Goal: Answer question/provide support: Share knowledge or assist other users

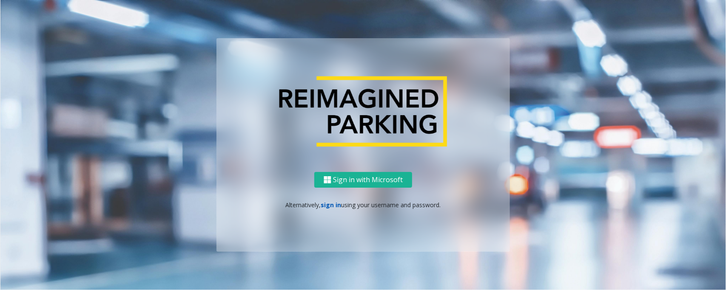
click at [328, 203] on link "sign in" at bounding box center [331, 205] width 20 height 8
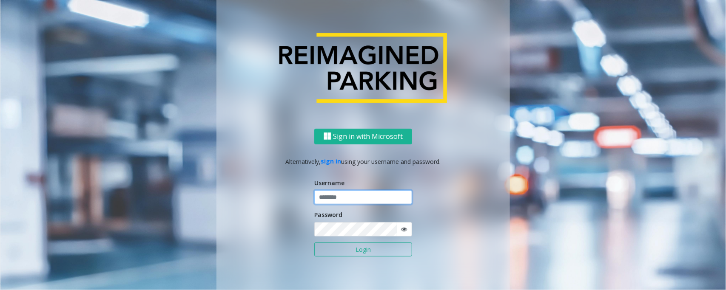
type input "******"
click at [340, 248] on button "Login" at bounding box center [363, 250] width 98 height 14
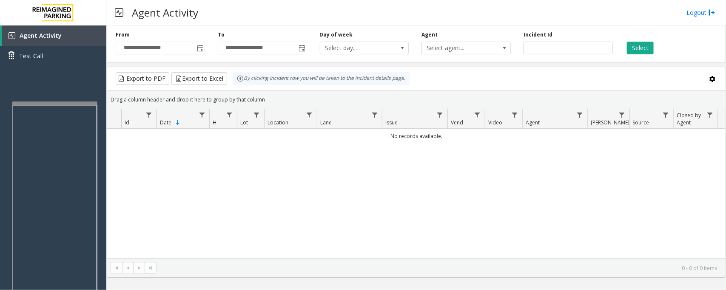
click at [46, 102] on div at bounding box center [54, 103] width 85 height 3
click at [211, 198] on div "No records available." at bounding box center [416, 194] width 618 height 130
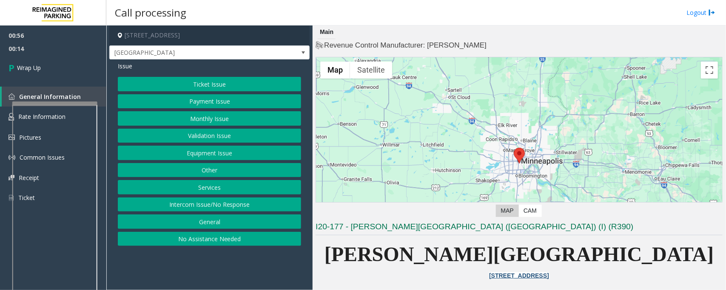
click at [194, 207] on button "Intercom Issue/No Response" at bounding box center [209, 205] width 183 height 14
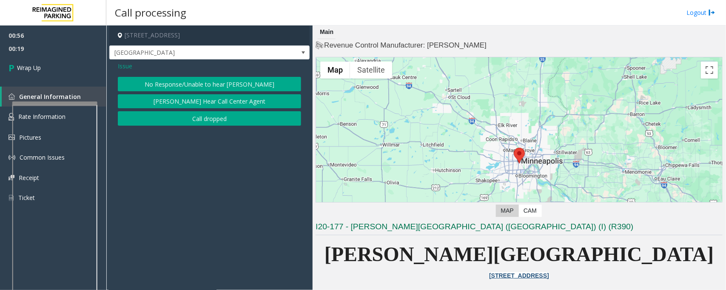
click at [207, 119] on button "Call dropped" at bounding box center [209, 118] width 183 height 14
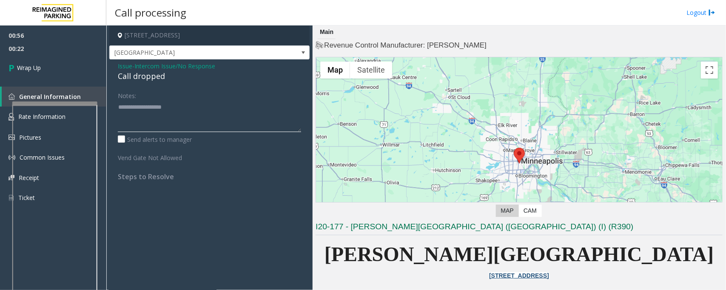
click at [148, 127] on textarea at bounding box center [209, 116] width 183 height 32
type textarea "**********"
click at [58, 69] on link "Wrap Up" at bounding box center [53, 67] width 106 height 25
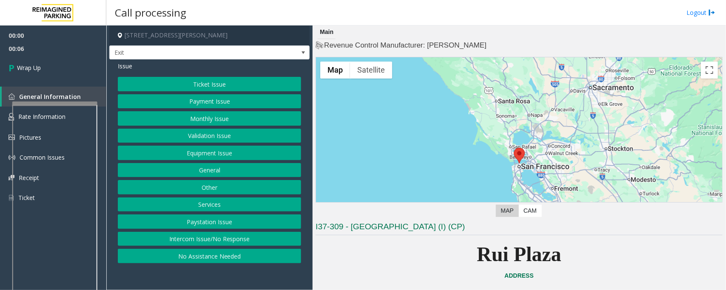
click at [225, 234] on button "Intercom Issue/No Response" at bounding box center [209, 239] width 183 height 14
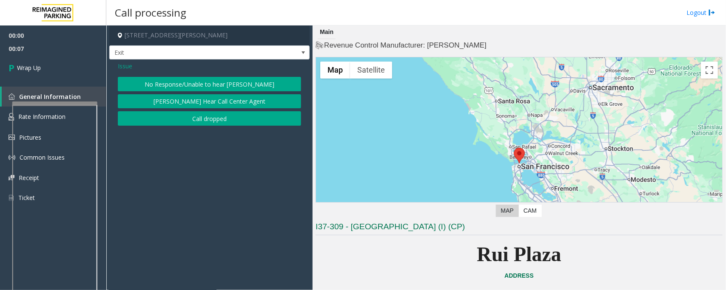
click at [228, 119] on button "Call dropped" at bounding box center [209, 118] width 183 height 14
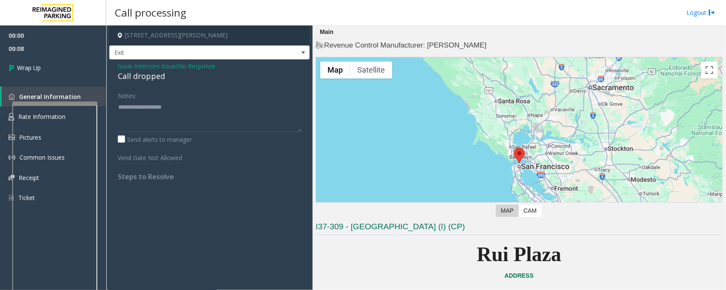
click at [150, 79] on div "Call dropped" at bounding box center [209, 76] width 183 height 11
type textarea "**********"
click at [71, 67] on link "Wrap Up" at bounding box center [53, 67] width 106 height 25
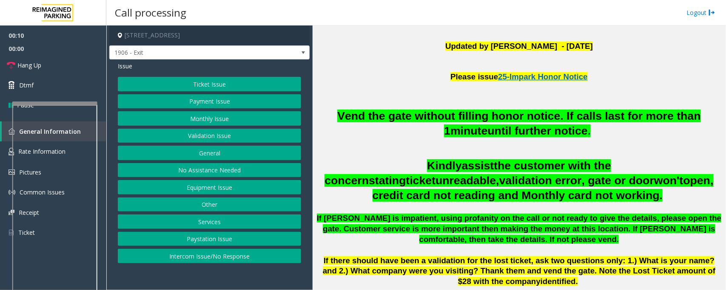
scroll to position [266, 0]
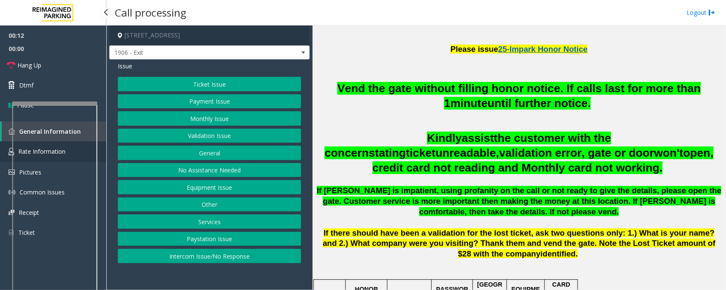
click at [7, 157] on link "Rate Information" at bounding box center [53, 152] width 106 height 21
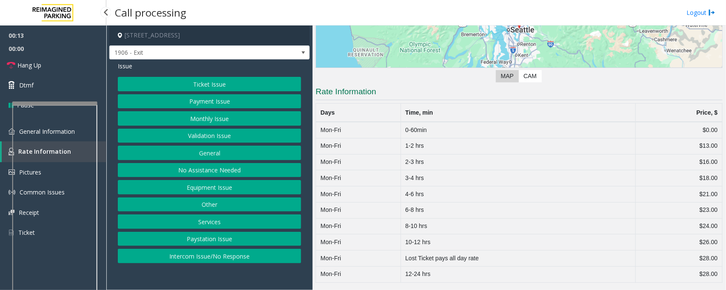
scroll to position [125, 0]
click at [6, 126] on link "General Information" at bounding box center [53, 132] width 106 height 20
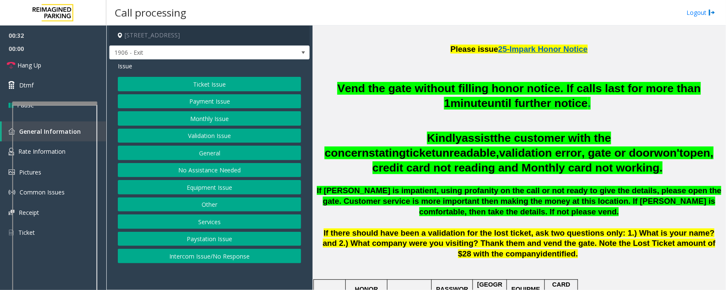
click at [203, 150] on button "General" at bounding box center [209, 153] width 183 height 14
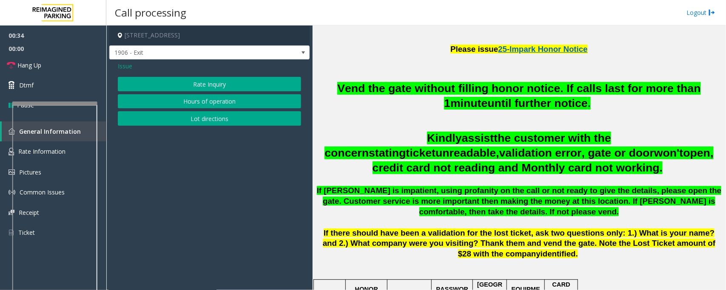
click at [124, 66] on span "Issue" at bounding box center [125, 66] width 14 height 9
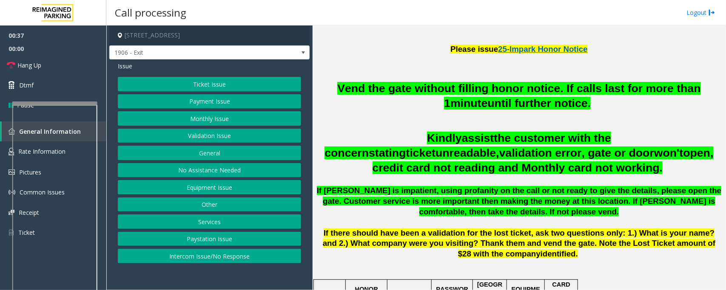
click at [213, 203] on button "Other" at bounding box center [209, 205] width 183 height 14
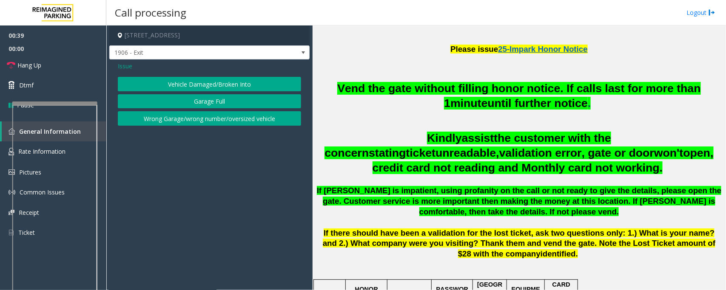
click at [167, 122] on button "Wrong Garage/wrong number/oversized vehicle" at bounding box center [209, 118] width 183 height 14
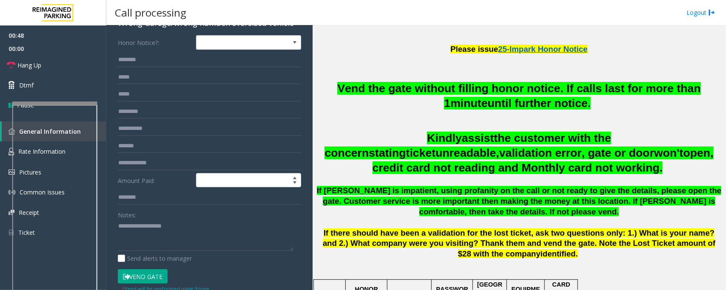
scroll to position [0, 0]
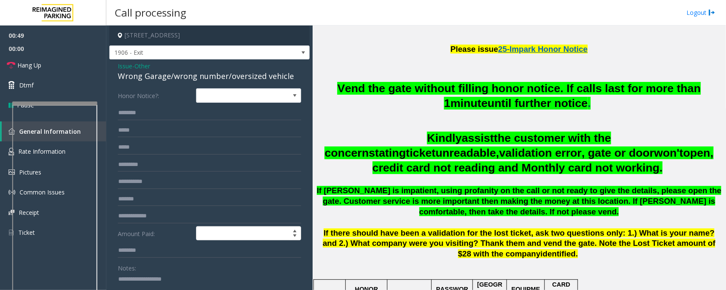
click at [138, 283] on textarea at bounding box center [206, 289] width 176 height 32
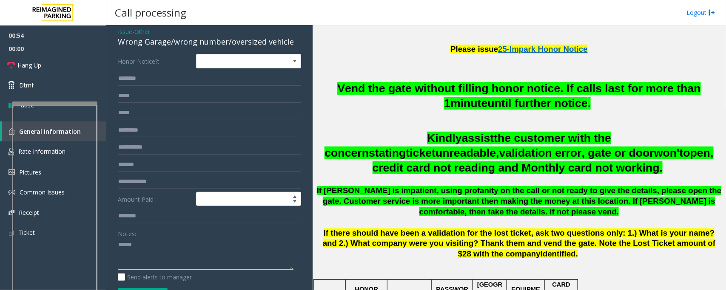
scroll to position [53, 0]
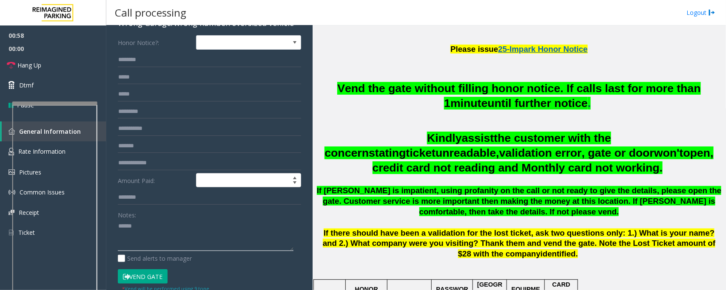
click at [156, 222] on textarea at bounding box center [206, 236] width 176 height 32
paste textarea "**********"
type textarea "**********"
click at [150, 60] on input "text" at bounding box center [209, 60] width 183 height 14
type input "*****"
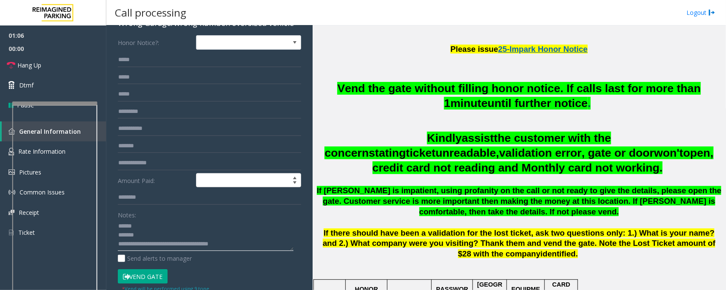
click at [118, 228] on textarea at bounding box center [206, 236] width 176 height 32
click at [156, 273] on button "Vend Gate" at bounding box center [143, 277] width 50 height 14
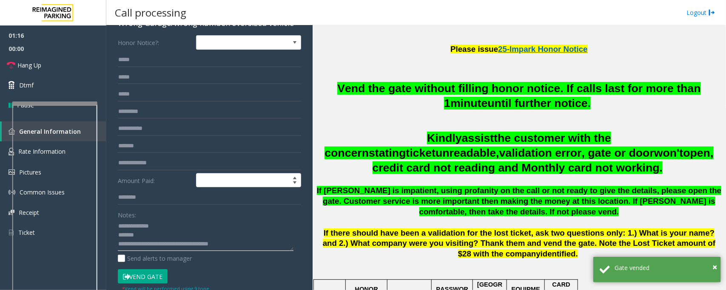
click at [139, 235] on textarea at bounding box center [206, 236] width 176 height 32
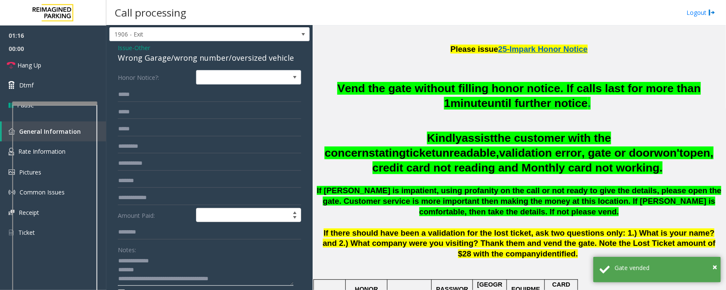
scroll to position [0, 0]
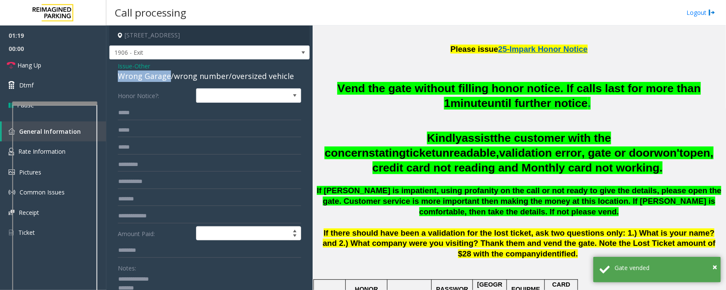
drag, startPoint x: 115, startPoint y: 77, endPoint x: 168, endPoint y: 81, distance: 53.3
click at [168, 81] on div "Issue - Other Wrong Garage/wrong number/oversized vehicle Honor Notice?: ***** …" at bounding box center [209, 248] width 200 height 376
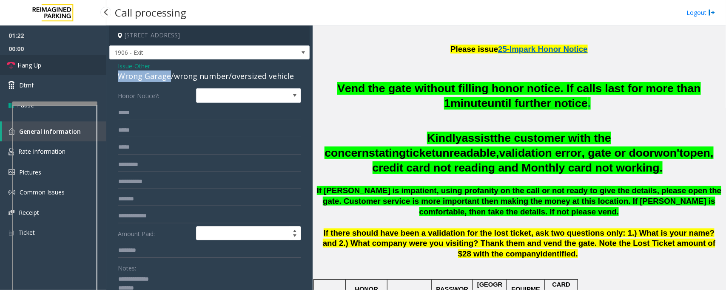
click at [54, 64] on link "Hang Up" at bounding box center [53, 65] width 106 height 20
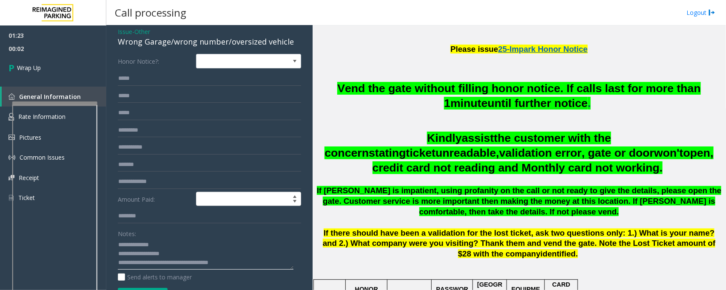
scroll to position [53, 0]
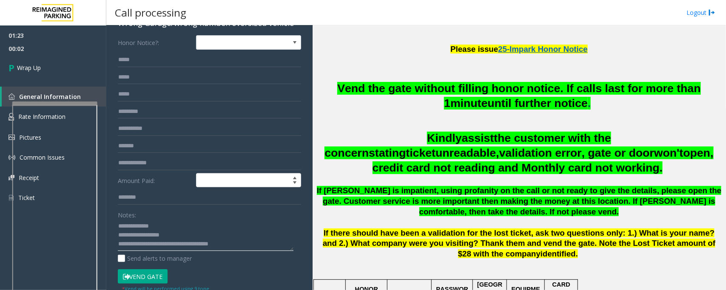
click at [184, 231] on textarea at bounding box center [206, 236] width 176 height 32
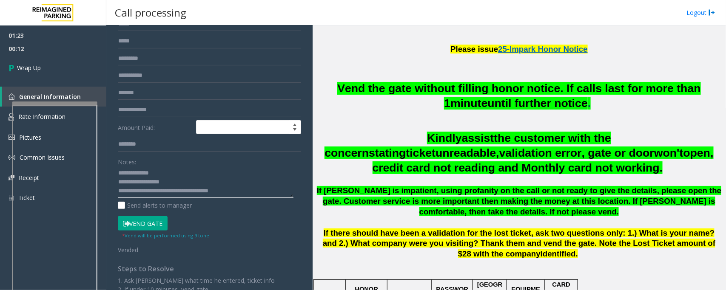
click at [179, 182] on textarea at bounding box center [206, 183] width 176 height 32
click at [254, 184] on textarea at bounding box center [206, 183] width 176 height 32
type textarea "**********"
click at [3, 116] on link "Rate Information" at bounding box center [53, 117] width 106 height 21
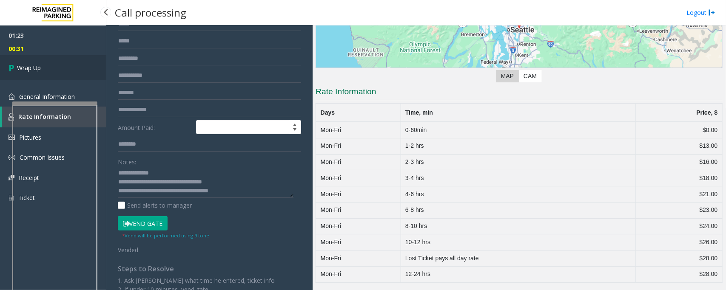
click at [24, 64] on span "Wrap Up" at bounding box center [29, 67] width 24 height 9
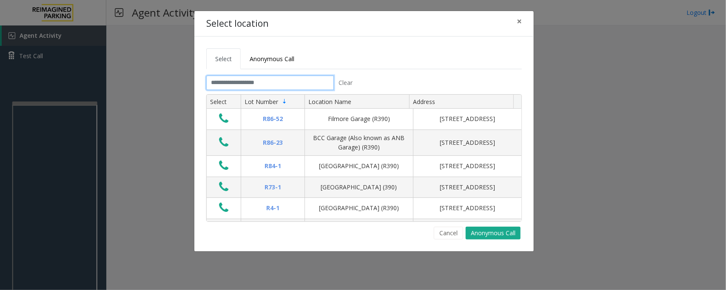
click at [254, 83] on input "text" at bounding box center [270, 83] width 128 height 14
click at [250, 85] on input "text" at bounding box center [270, 83] width 128 height 14
click at [451, 231] on button "Cancel" at bounding box center [448, 233] width 29 height 13
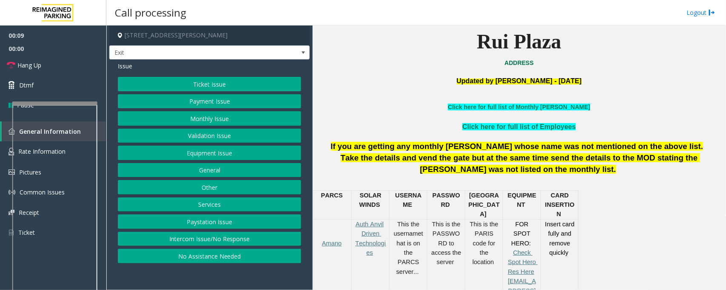
scroll to position [213, 0]
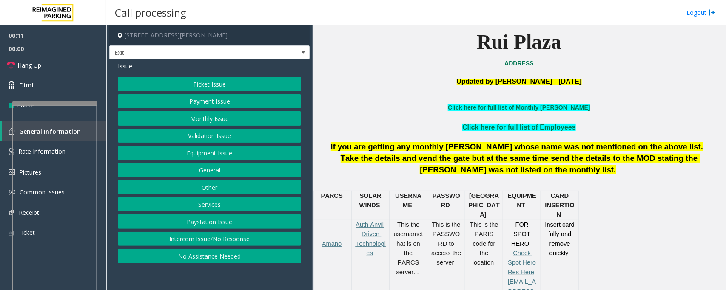
click at [193, 85] on button "Ticket Issue" at bounding box center [209, 84] width 183 height 14
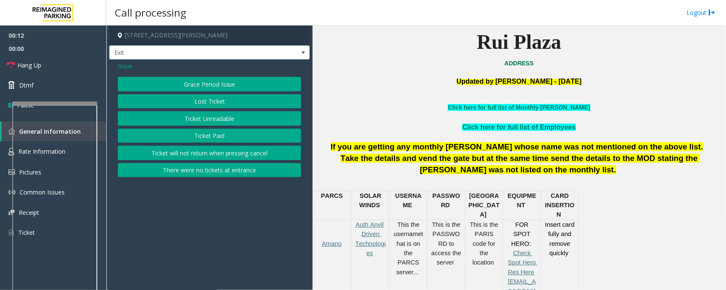
click at [207, 120] on button "Ticket Unreadable" at bounding box center [209, 118] width 183 height 14
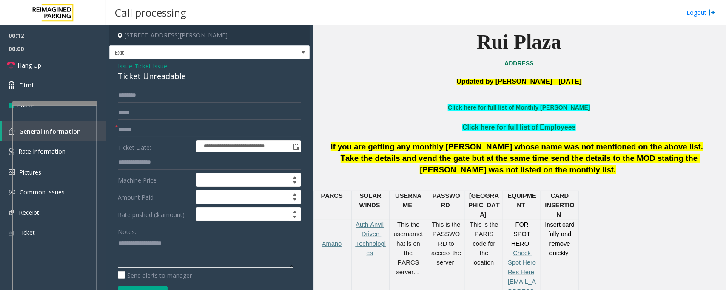
click at [149, 254] on textarea at bounding box center [206, 252] width 176 height 32
paste textarea "**********"
drag, startPoint x: 188, startPoint y: 79, endPoint x: 111, endPoint y: 77, distance: 76.1
click at [111, 77] on div "**********" at bounding box center [209, 271] width 200 height 423
type textarea "**********"
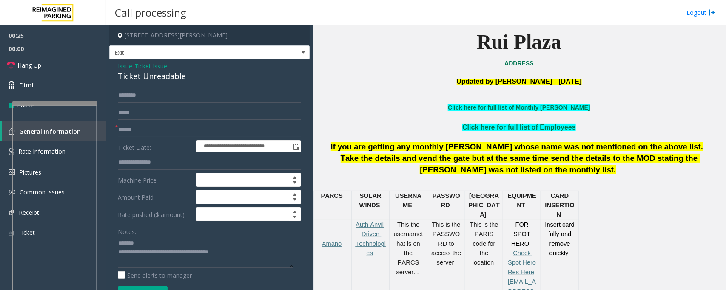
click at [159, 69] on span "Ticket Issue" at bounding box center [150, 66] width 33 height 9
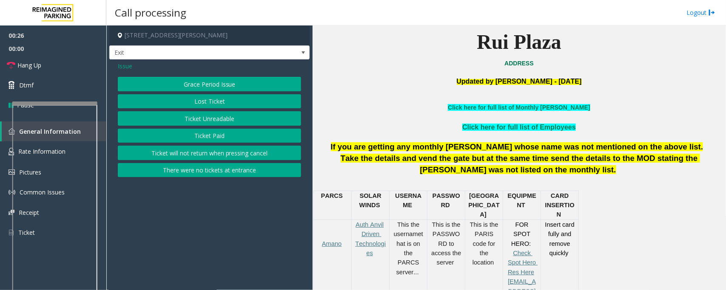
click at [201, 172] on button "There were no tickets at entrance" at bounding box center [209, 170] width 183 height 14
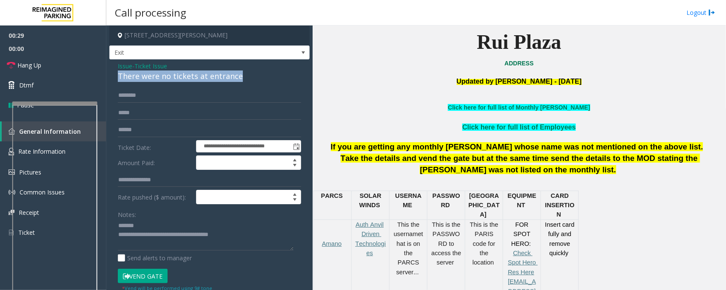
drag, startPoint x: 248, startPoint y: 79, endPoint x: 115, endPoint y: 78, distance: 133.1
click at [115, 78] on div "**********" at bounding box center [209, 254] width 200 height 388
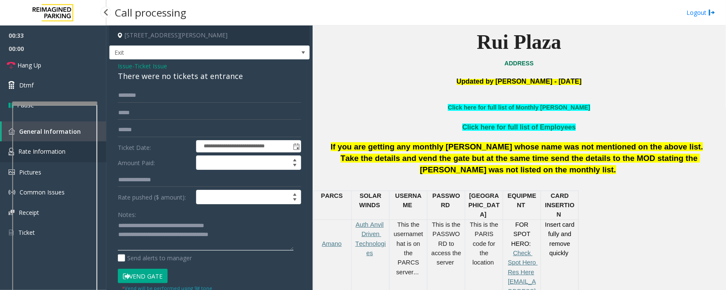
type textarea "**********"
click at [10, 145] on link "Rate Information" at bounding box center [53, 152] width 106 height 21
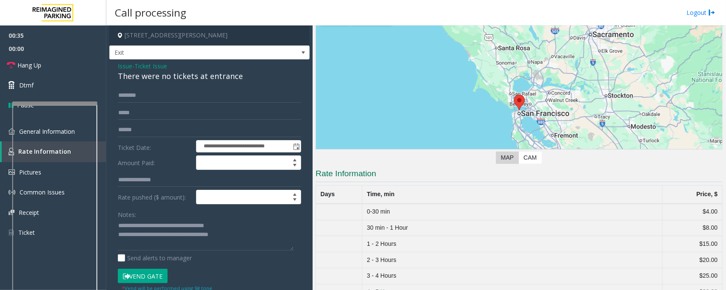
scroll to position [106, 0]
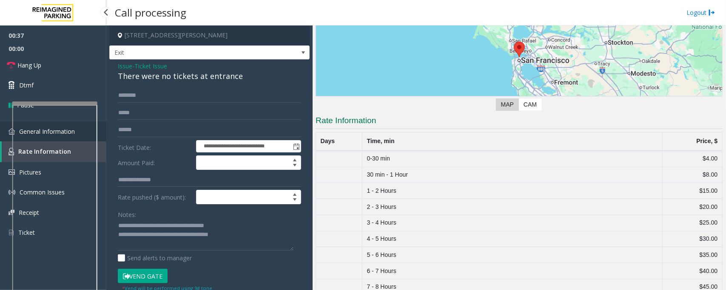
click at [6, 128] on link "General Information" at bounding box center [53, 132] width 106 height 20
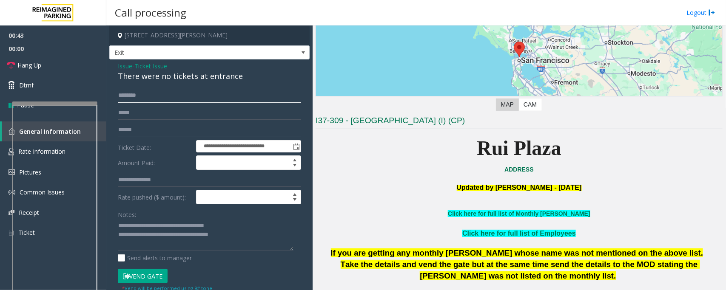
click at [136, 92] on input "text" at bounding box center [209, 95] width 183 height 14
click at [5, 149] on link "Rate Information" at bounding box center [53, 152] width 106 height 21
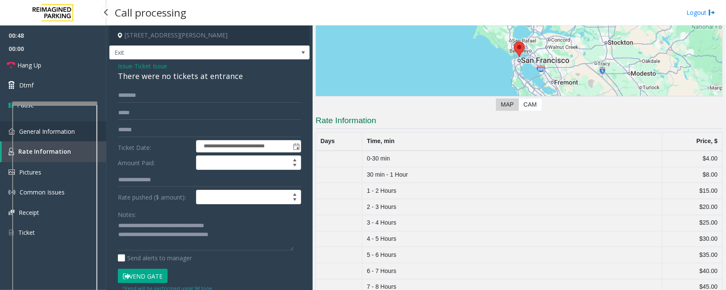
click at [8, 128] on link "General Information" at bounding box center [53, 132] width 106 height 20
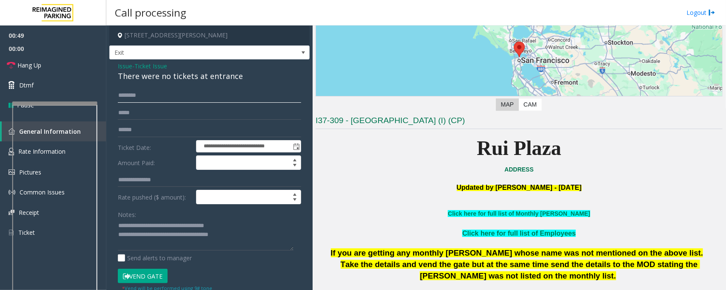
click at [146, 94] on input "text" at bounding box center [209, 95] width 183 height 14
type input "***"
drag, startPoint x: 459, startPoint y: 150, endPoint x: 619, endPoint y: 148, distance: 159.5
click at [619, 148] on p "Rui Plaza" at bounding box center [519, 148] width 407 height 33
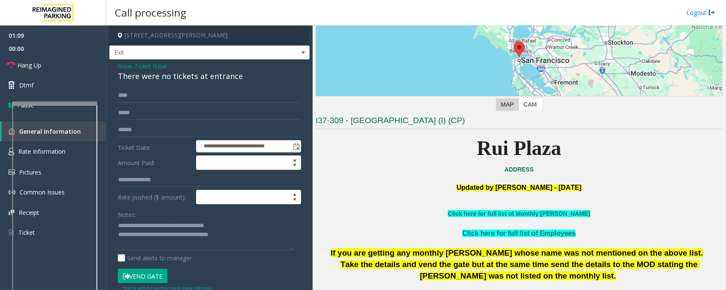
click at [148, 278] on button "Vend Gate" at bounding box center [143, 276] width 50 height 14
drag, startPoint x: 436, startPoint y: 152, endPoint x: 589, endPoint y: 156, distance: 153.1
click at [589, 156] on p "Rui Plaza" at bounding box center [519, 148] width 407 height 33
click at [28, 65] on span "Hang Up" at bounding box center [29, 65] width 24 height 9
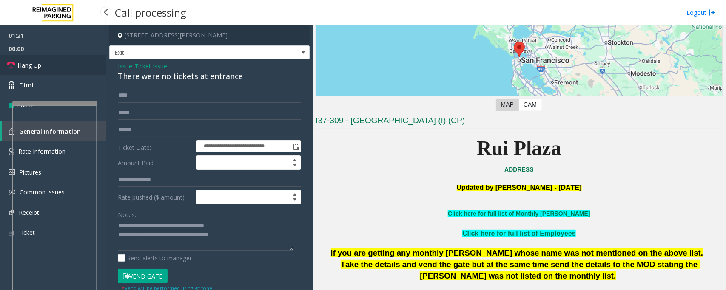
click at [28, 65] on span "Hang Up" at bounding box center [29, 65] width 24 height 9
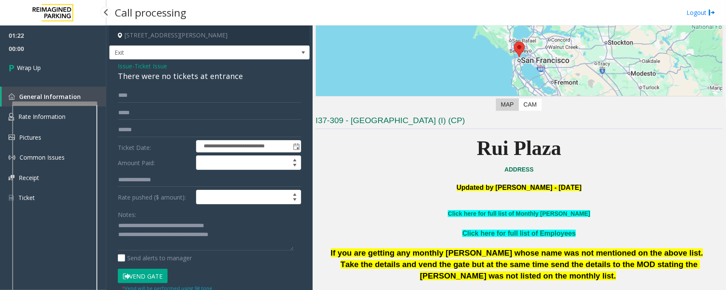
click at [28, 65] on span "Wrap Up" at bounding box center [29, 67] width 24 height 9
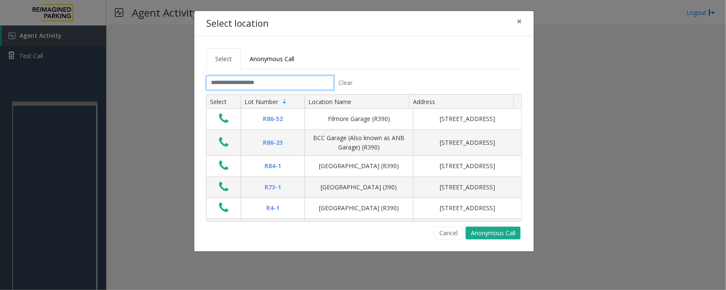
click at [255, 79] on input "text" at bounding box center [270, 83] width 128 height 14
click at [443, 237] on button "Cancel" at bounding box center [448, 233] width 29 height 13
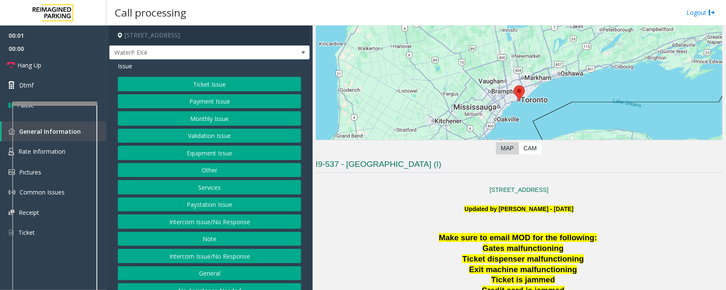
scroll to position [159, 0]
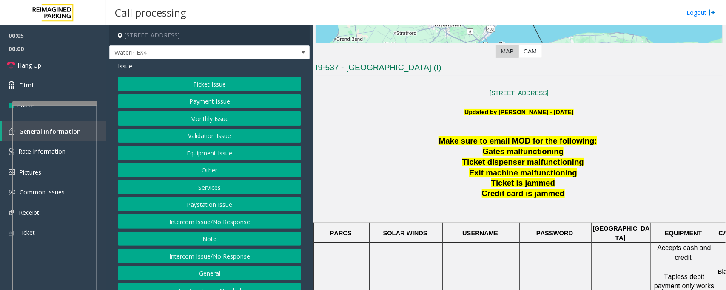
click at [223, 251] on div "Ticket Issue Payment Issue Monthly Issue Validation Issue Equipment Issue Other…" at bounding box center [209, 187] width 183 height 221
click at [224, 256] on button "Intercom Issue/No Response" at bounding box center [209, 256] width 183 height 14
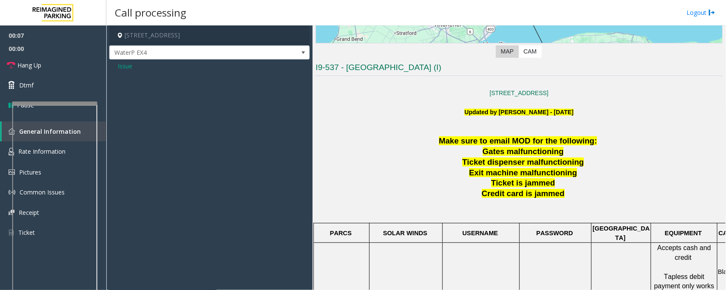
click at [119, 66] on span "Issue" at bounding box center [125, 66] width 14 height 9
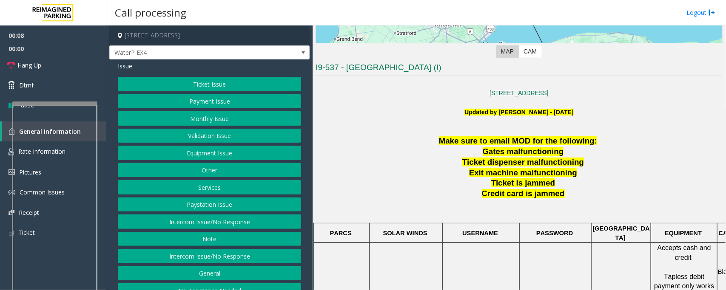
click at [193, 227] on button "Intercom Issue/No Response" at bounding box center [209, 222] width 183 height 14
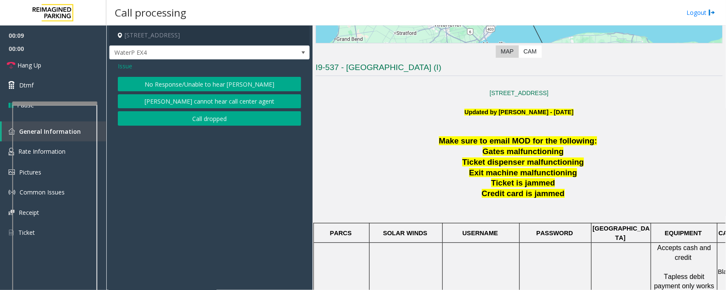
click at [171, 83] on button "No Response/Unable to hear [PERSON_NAME]" at bounding box center [209, 84] width 183 height 14
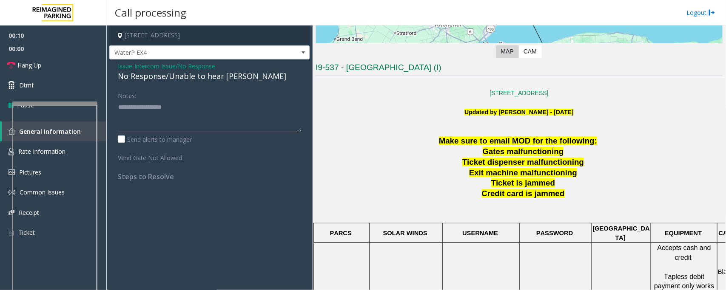
click at [170, 79] on div "No Response/Unable to hear [PERSON_NAME]" at bounding box center [209, 76] width 183 height 11
type textarea "**********"
click at [373, 94] on p "[STREET_ADDRESS]" at bounding box center [519, 92] width 407 height 9
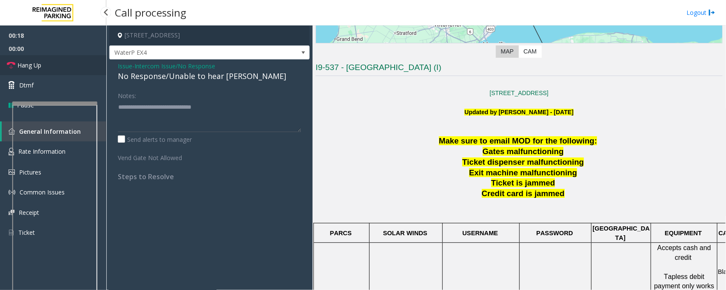
click at [40, 71] on link "Hang Up" at bounding box center [53, 65] width 106 height 20
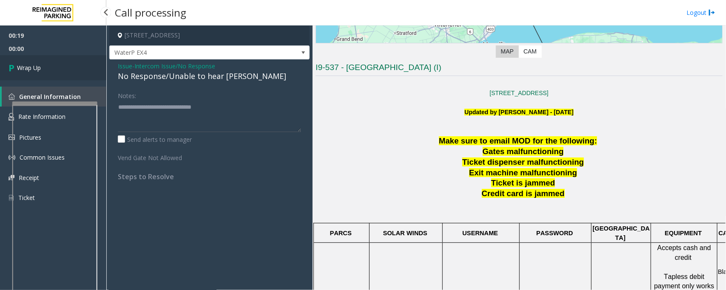
click at [40, 71] on span "Wrap Up" at bounding box center [29, 67] width 24 height 9
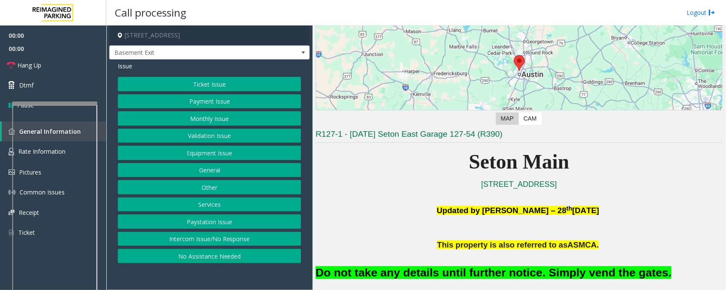
scroll to position [213, 0]
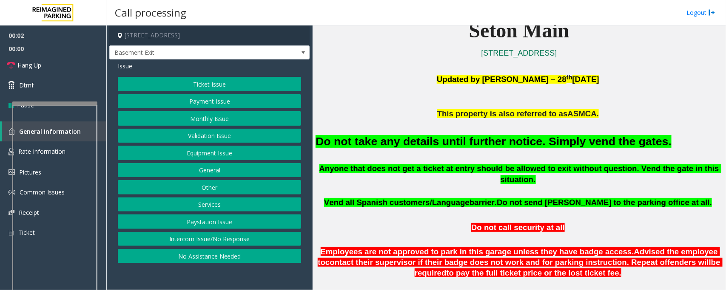
click at [200, 151] on button "Equipment Issue" at bounding box center [209, 153] width 183 height 14
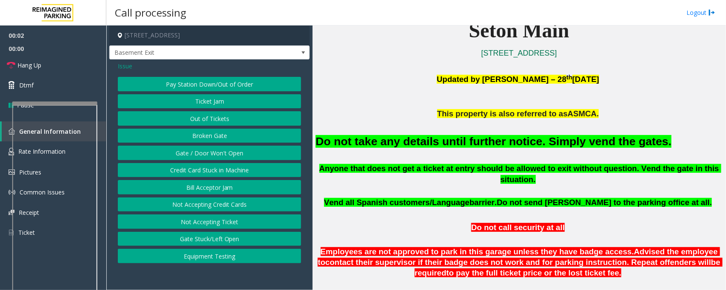
click at [201, 160] on button "Gate / Door Won't Open" at bounding box center [209, 153] width 183 height 14
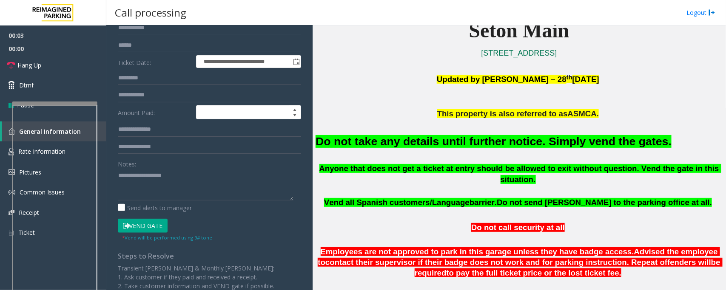
scroll to position [106, 0]
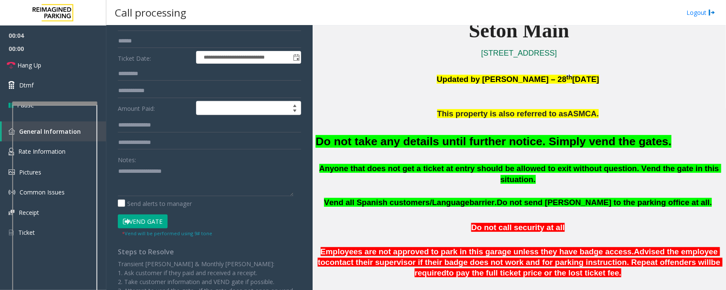
click at [139, 220] on button "Vend Gate" at bounding box center [143, 222] width 50 height 14
click at [345, 142] on font "Do not take any details until further notice. Simply vend the gates." at bounding box center [494, 141] width 356 height 13
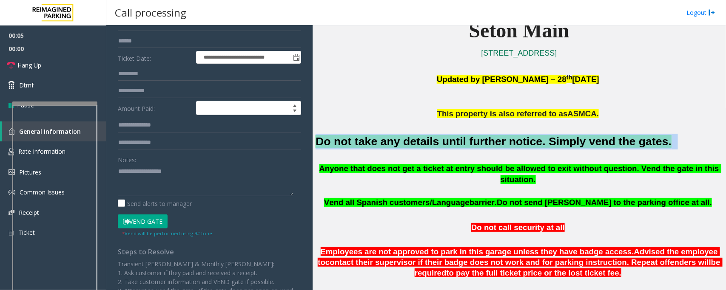
click at [345, 142] on font "Do not take any details until further notice. Simply vend the gates." at bounding box center [494, 141] width 356 height 13
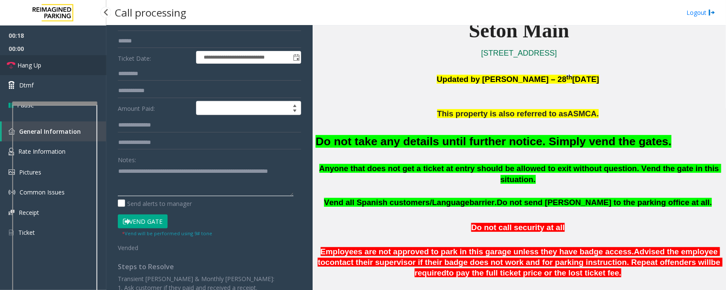
type textarea "**********"
click at [35, 66] on span "Hang Up" at bounding box center [29, 65] width 24 height 9
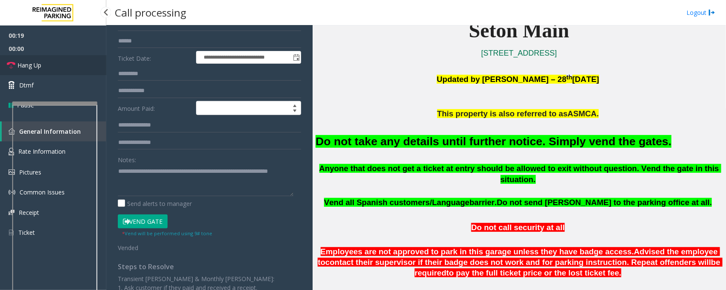
click at [35, 66] on span "Hang Up" at bounding box center [29, 65] width 24 height 9
